Goal: Task Accomplishment & Management: Manage account settings

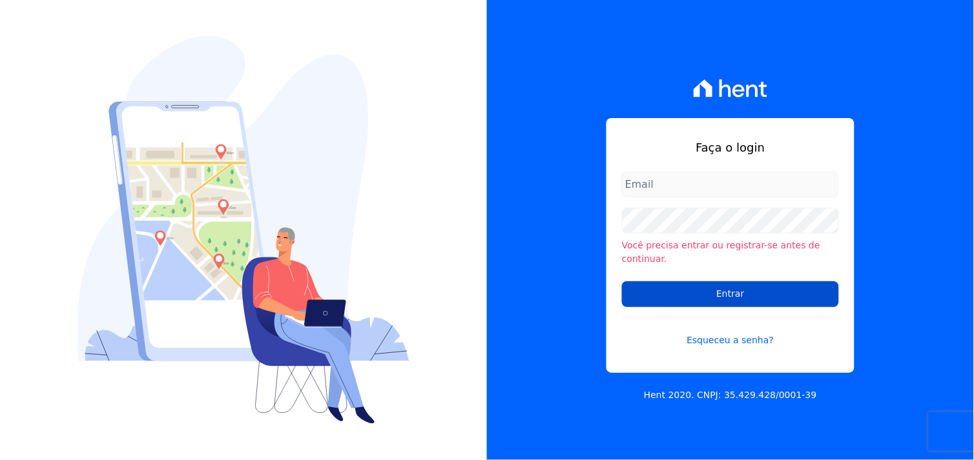
type input "[EMAIL_ADDRESS][DOMAIN_NAME]"
click at [726, 297] on input "Entrar" at bounding box center [730, 295] width 217 height 26
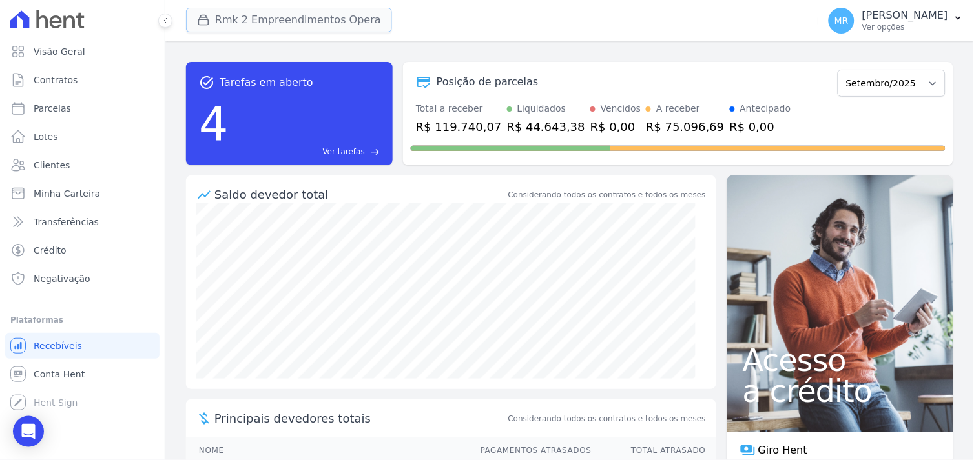
click at [287, 17] on button "Rmk 2 Empreendimentos Opera" at bounding box center [289, 20] width 206 height 25
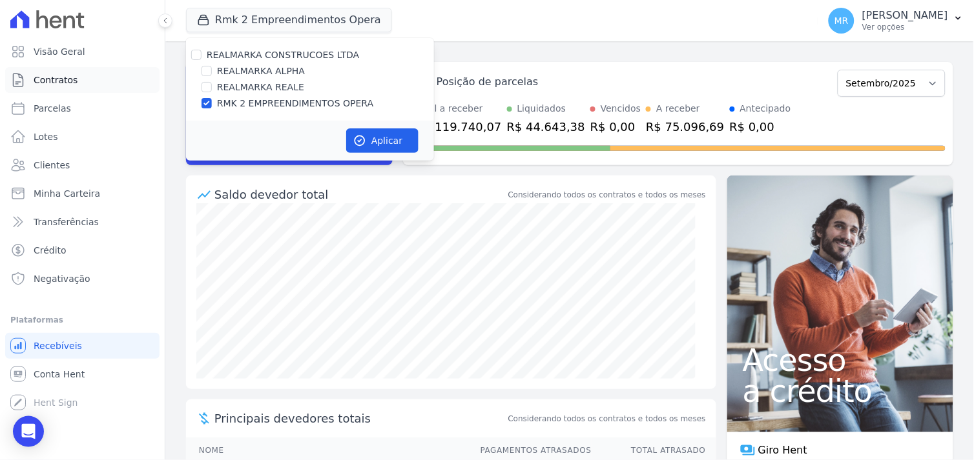
click at [67, 79] on span "Contratos" at bounding box center [56, 80] width 44 height 13
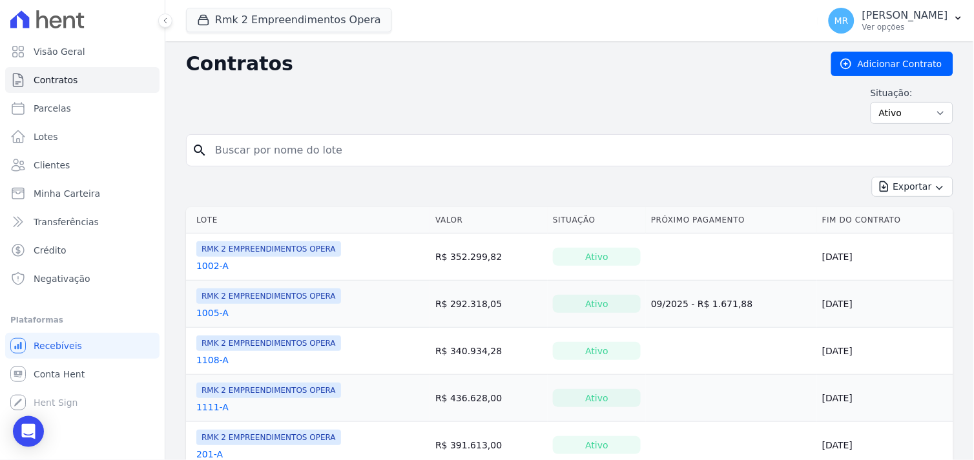
click at [326, 147] on input "search" at bounding box center [577, 151] width 740 height 26
type input "901"
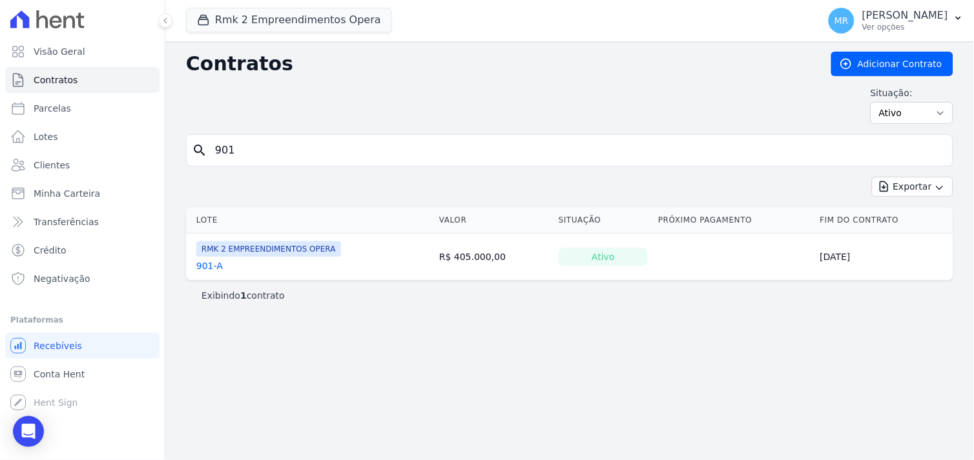
click at [208, 263] on link "901-A" at bounding box center [209, 266] width 26 height 13
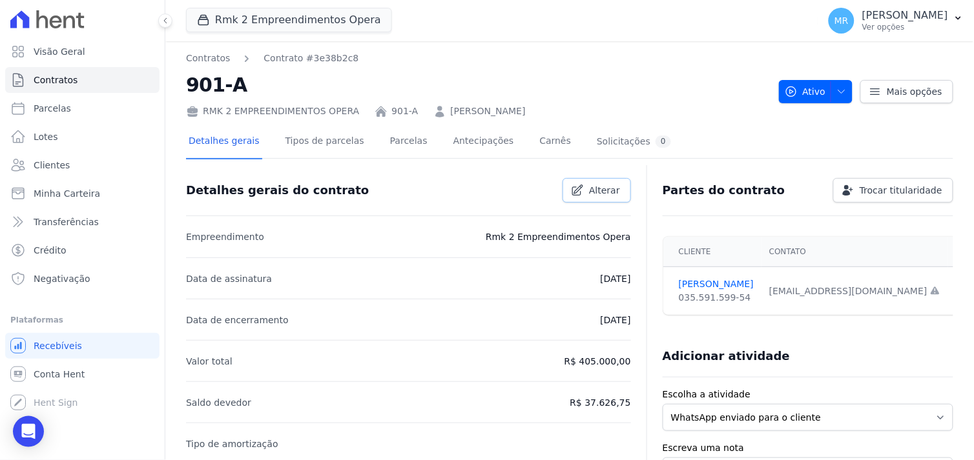
click at [589, 192] on span "Alterar" at bounding box center [604, 190] width 31 height 13
click at [515, 196] on link "Cancelar" at bounding box center [520, 190] width 77 height 25
click at [708, 284] on link "CONRADO SELEMA" at bounding box center [716, 285] width 75 height 14
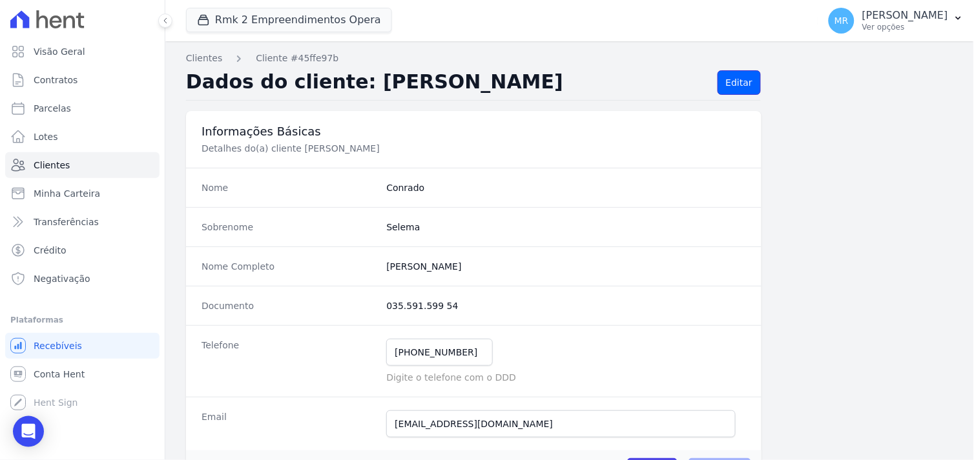
drag, startPoint x: 728, startPoint y: 81, endPoint x: 712, endPoint y: 93, distance: 20.4
click at [727, 81] on link "Editar" at bounding box center [738, 82] width 43 height 25
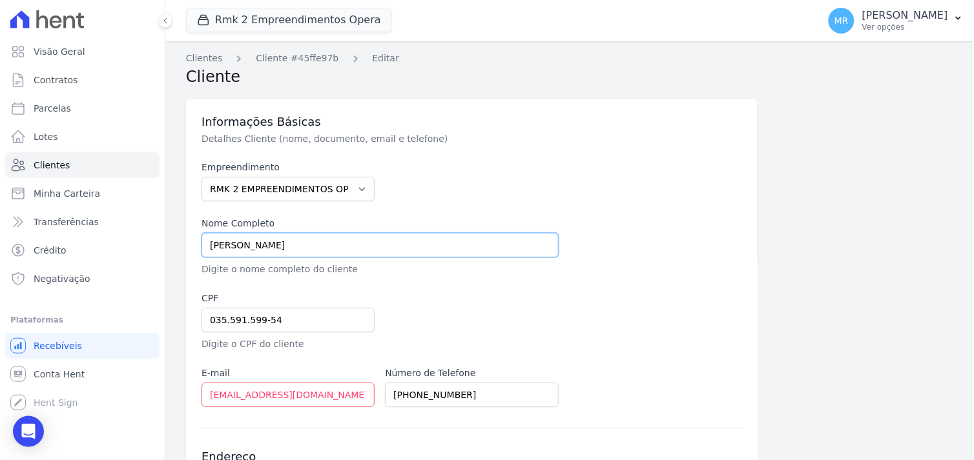
click at [358, 243] on input "CONRADO FERNANDES DE SOUZA SELEMA" at bounding box center [379, 245] width 357 height 25
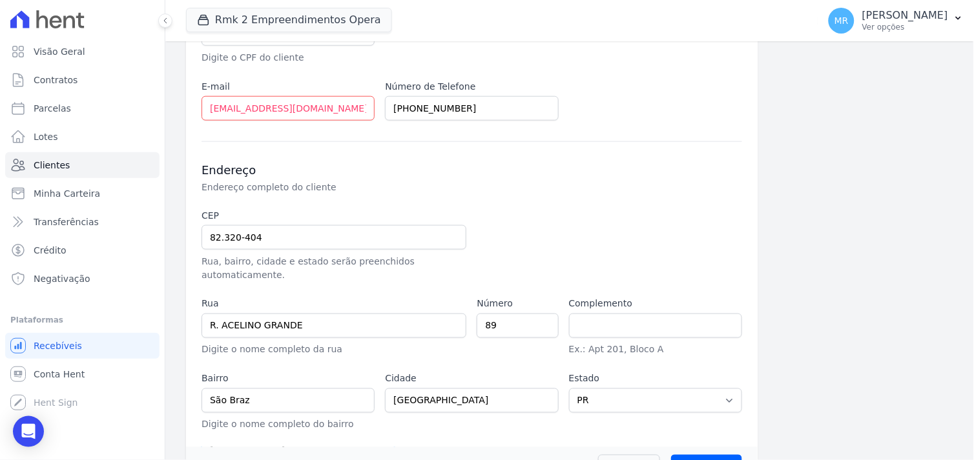
scroll to position [311, 0]
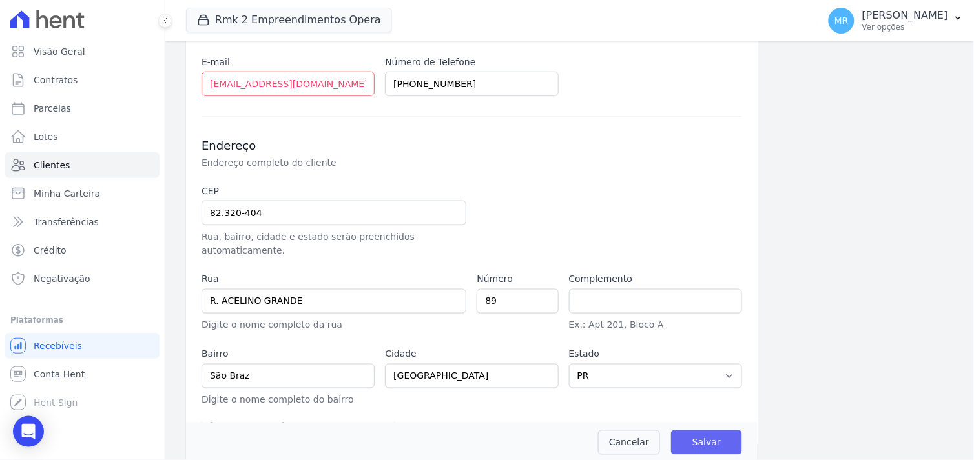
type input "CONRADO FERNANDES DE SOUZA SALEMA"
click at [713, 431] on input "Salvar" at bounding box center [706, 443] width 71 height 25
